Goal: Information Seeking & Learning: Learn about a topic

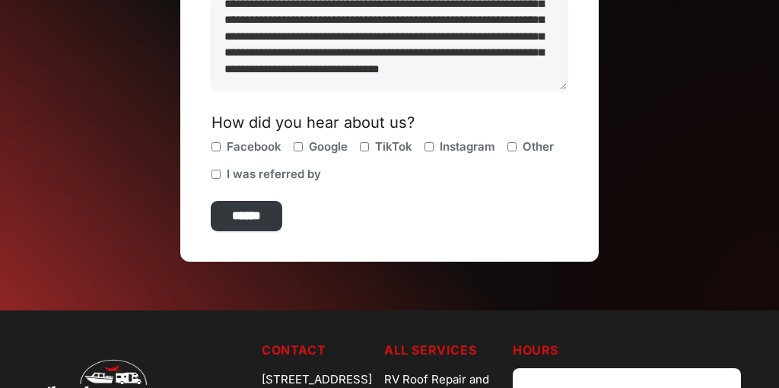
scroll to position [566, 0]
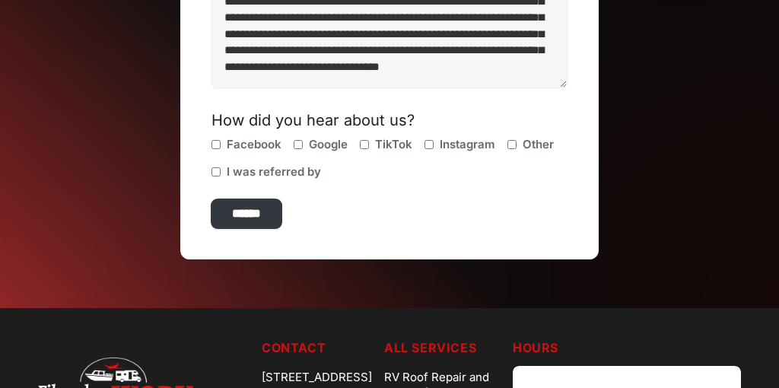
type textarea "**********"
click at [271, 221] on input "******" at bounding box center [246, 213] width 71 height 30
type input "**********"
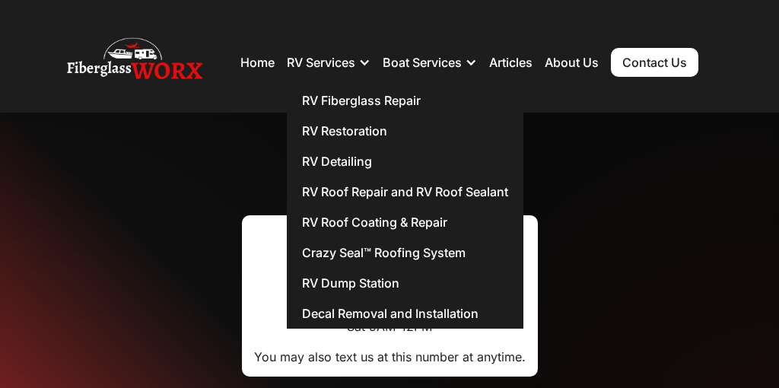
click at [316, 61] on div "RV Services" at bounding box center [321, 62] width 68 height 15
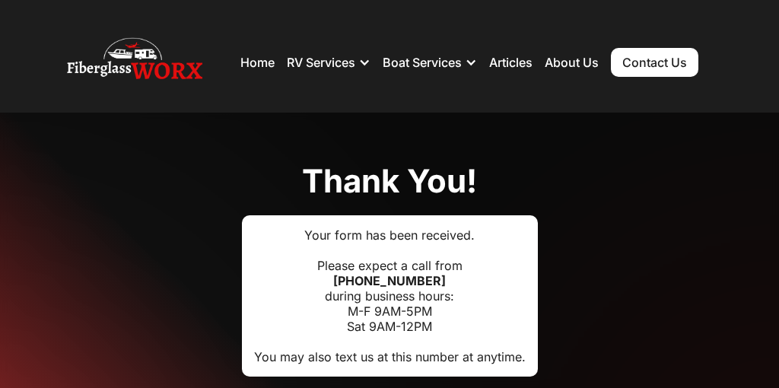
click at [316, 61] on div "RV Services" at bounding box center [321, 62] width 68 height 15
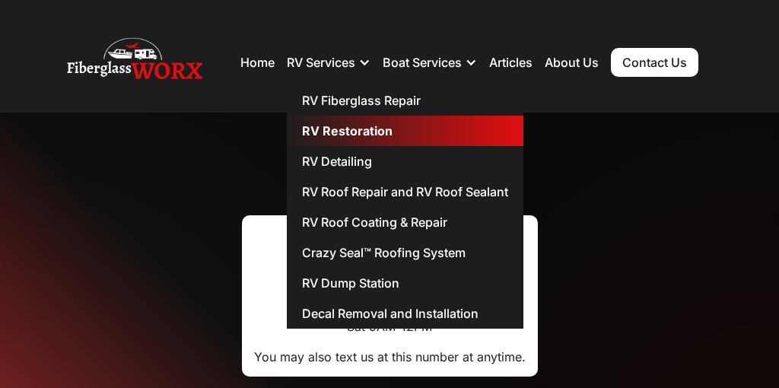
click at [367, 126] on link "RV Restoration" at bounding box center [405, 131] width 236 height 30
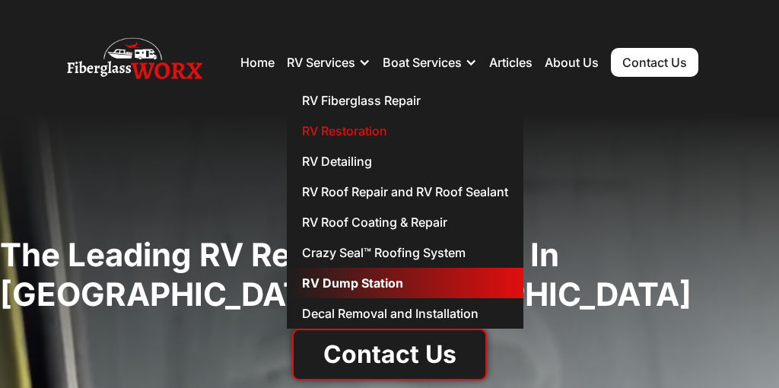
click at [338, 280] on link "RV Dump Station" at bounding box center [405, 283] width 236 height 30
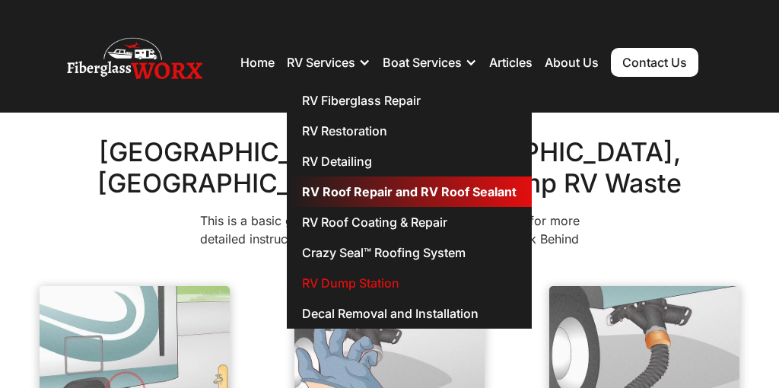
click at [354, 190] on link "RV Roof Repair and RV Roof Sealant" at bounding box center [409, 191] width 245 height 30
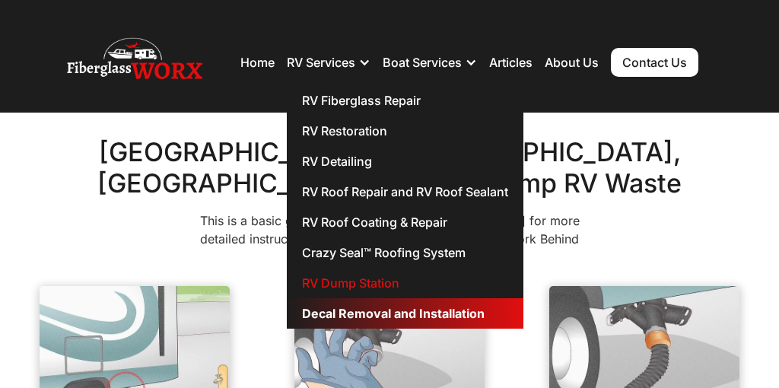
click at [316, 313] on link "Decal Removal and Installation" at bounding box center [405, 313] width 236 height 30
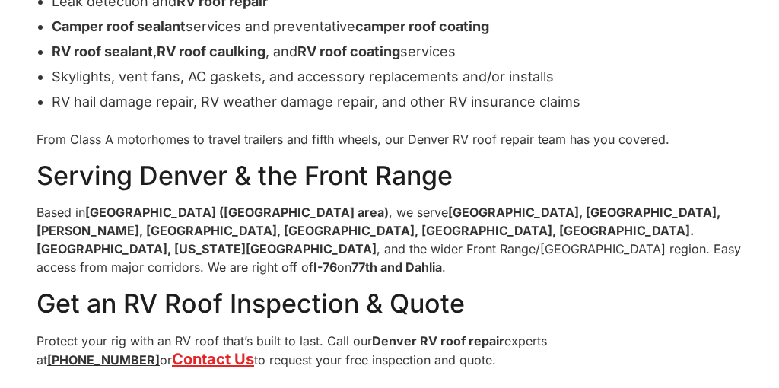
scroll to position [1166, 0]
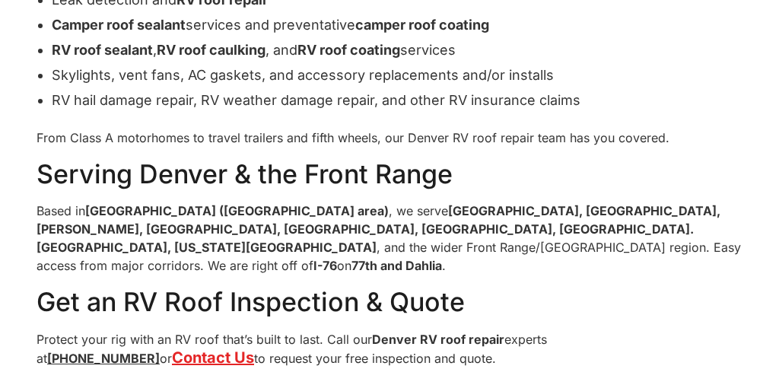
click at [310, 201] on p "Based in Commerce City (Denver metro area) , we serve Aurora, Englewood, Thornt…" at bounding box center [389, 237] width 706 height 73
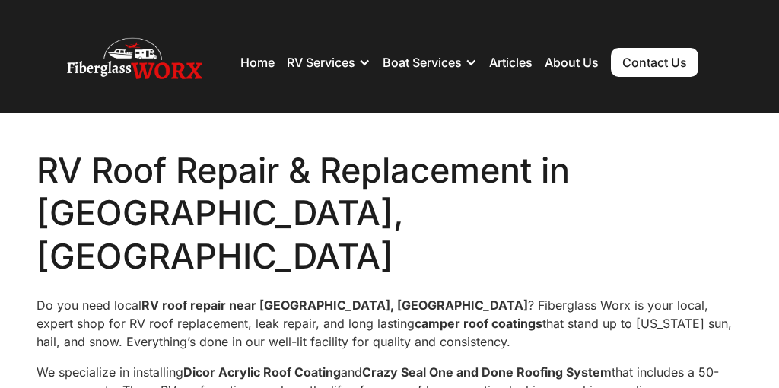
scroll to position [0, 0]
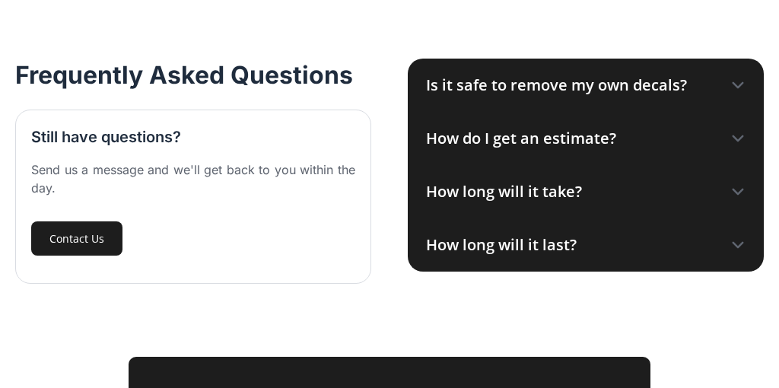
scroll to position [1577, 0]
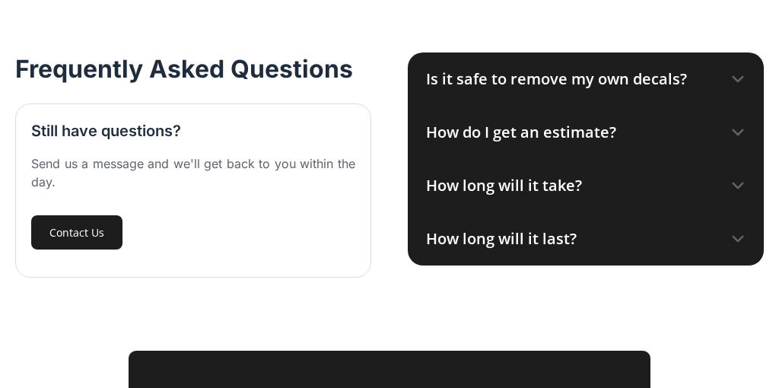
click at [671, 90] on div "Is it safe to remove my own decals?" at bounding box center [586, 78] width 356 height 53
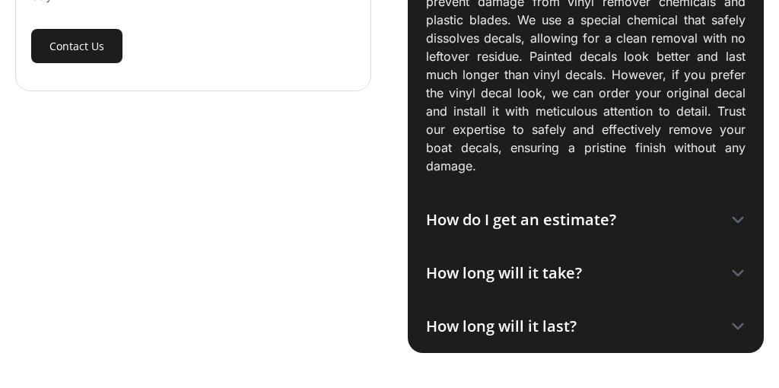
scroll to position [1787, 0]
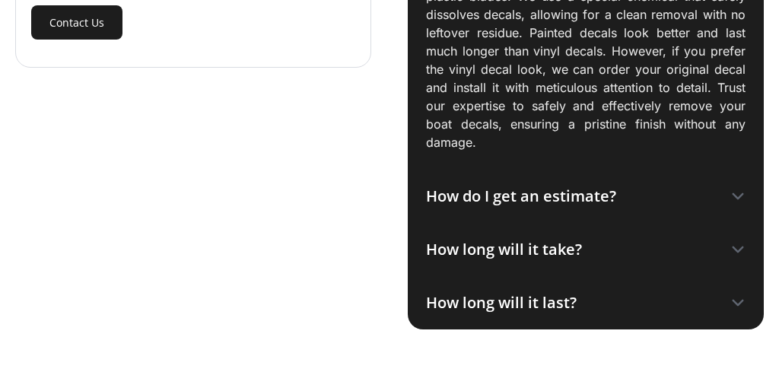
click at [562, 248] on div "How long will it take?" at bounding box center [504, 249] width 156 height 23
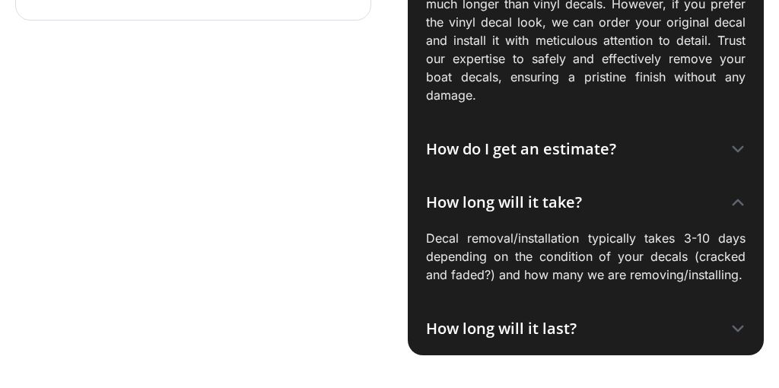
scroll to position [1835, 0]
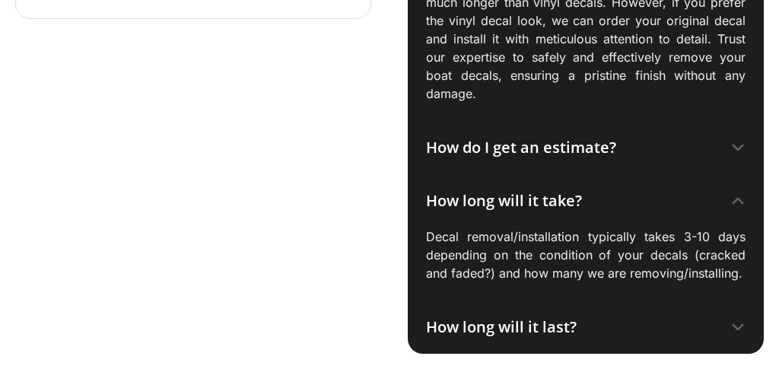
click at [544, 325] on div "How long will it last?" at bounding box center [501, 327] width 151 height 23
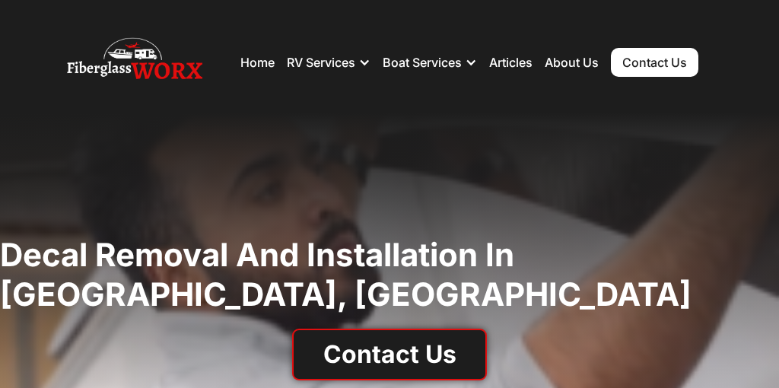
scroll to position [0, 0]
